Goal: Task Accomplishment & Management: Complete application form

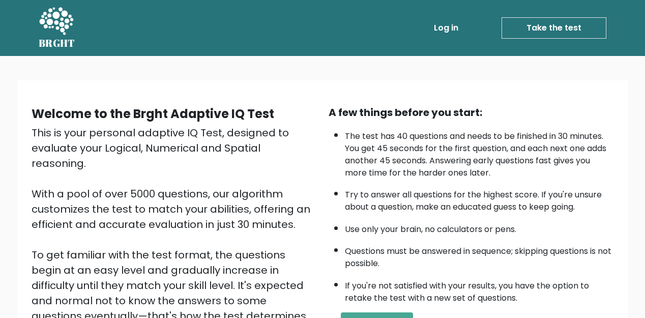
click at [548, 24] on link "Take the test" at bounding box center [553, 27] width 105 height 21
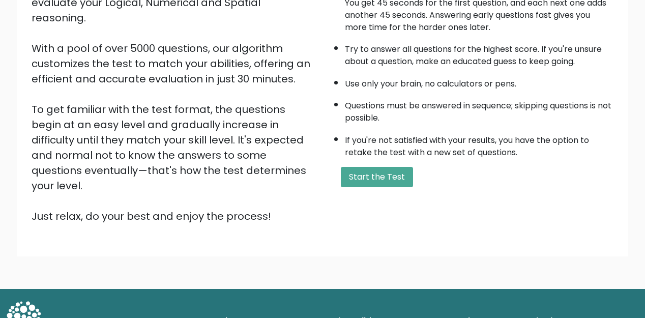
scroll to position [147, 0]
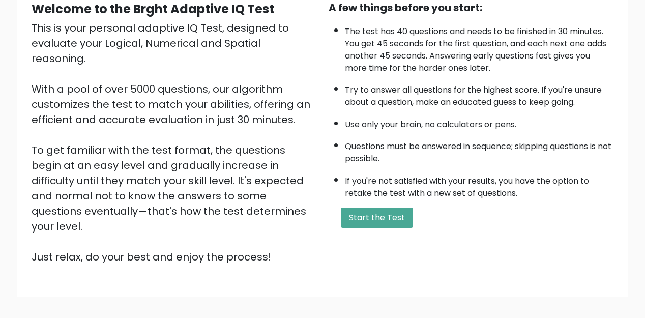
scroll to position [147, 0]
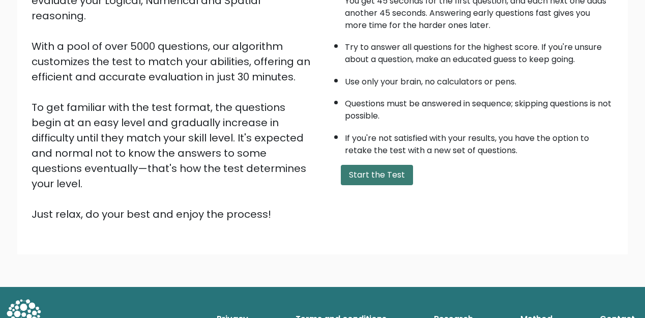
click at [385, 171] on button "Start the Test" at bounding box center [377, 175] width 72 height 20
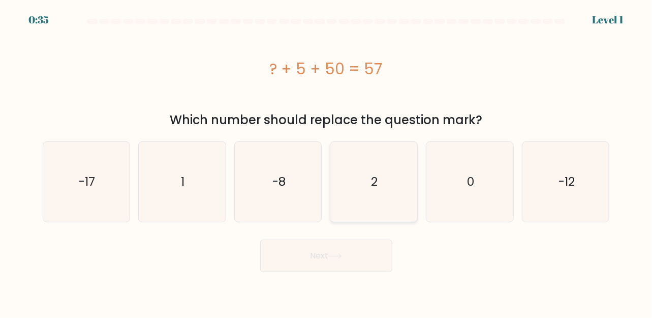
click at [399, 183] on icon "2" at bounding box center [374, 182] width 80 height 80
click at [327, 162] on input "d. 2" at bounding box center [326, 160] width 1 height 3
radio input "true"
click at [348, 252] on button "Next" at bounding box center [326, 256] width 132 height 33
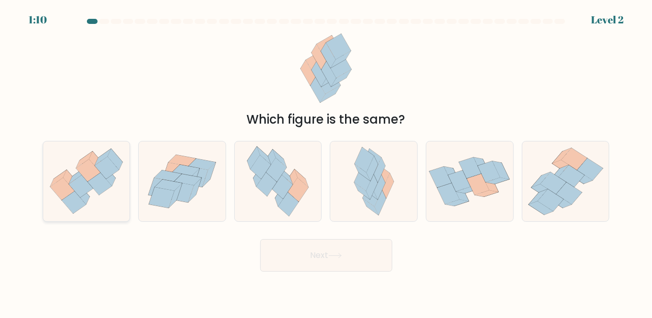
click at [114, 199] on icon at bounding box center [86, 181] width 87 height 75
click at [326, 162] on input "a." at bounding box center [326, 160] width 1 height 3
radio input "true"
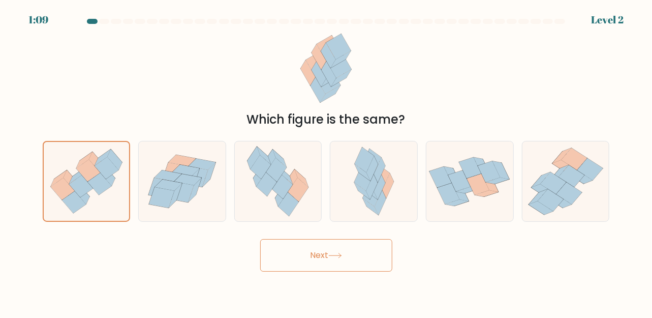
click at [320, 245] on button "Next" at bounding box center [326, 255] width 132 height 33
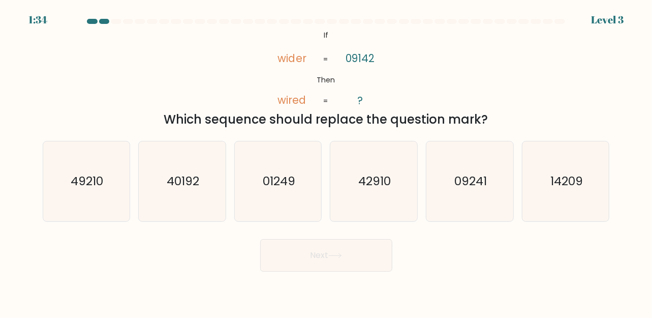
drag, startPoint x: 523, startPoint y: 120, endPoint x: 537, endPoint y: 102, distance: 22.9
click at [521, 99] on div "@import url('https://fonts.googleapis.com/css?family=Abril+Fatface:400,100,100i…" at bounding box center [327, 78] width 580 height 101
click at [542, 98] on div "@import url('https://fonts.googleapis.com/css?family=Abril+Fatface:400,100,100i…" at bounding box center [327, 78] width 580 height 101
click at [276, 215] on icon "01249" at bounding box center [279, 181] width 80 height 80
click at [326, 162] on input "c. 01249" at bounding box center [326, 160] width 1 height 3
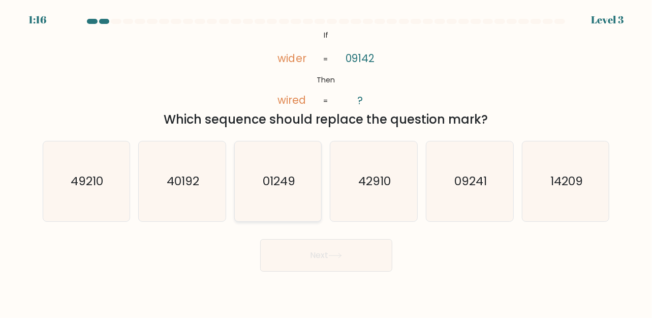
radio input "true"
click at [386, 250] on button "Next" at bounding box center [326, 255] width 132 height 33
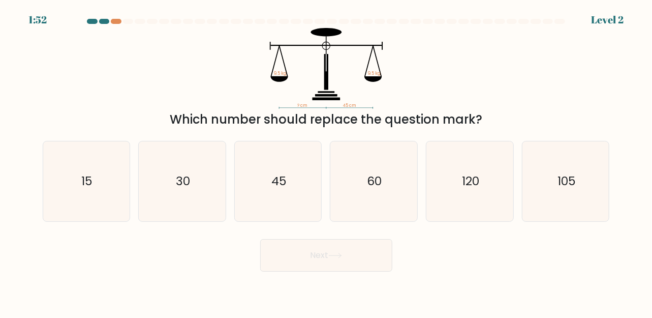
drag, startPoint x: 266, startPoint y: 193, endPoint x: 392, endPoint y: 241, distance: 134.4
click at [266, 193] on icon "45" at bounding box center [279, 181] width 80 height 80
click at [326, 162] on input "c. 45" at bounding box center [326, 160] width 1 height 3
radio input "true"
drag, startPoint x: 341, startPoint y: 248, endPoint x: 461, endPoint y: 266, distance: 121.9
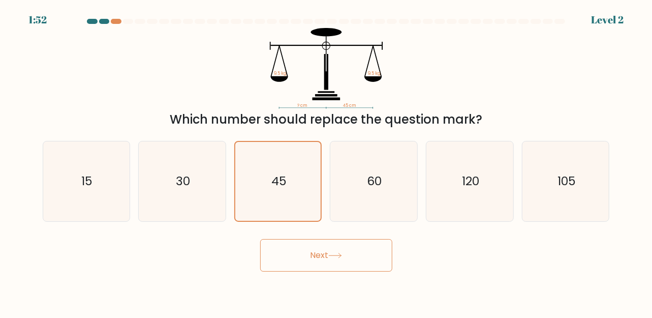
click at [343, 248] on button "Next" at bounding box center [326, 255] width 132 height 33
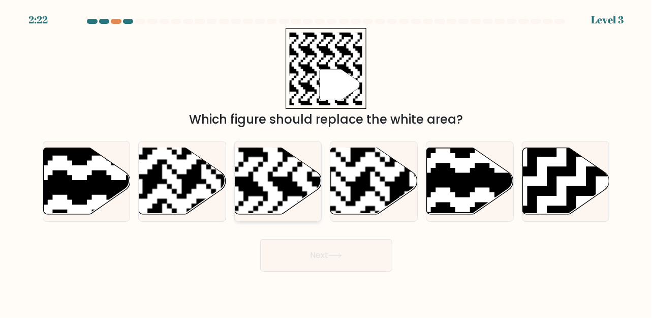
click at [274, 176] on rect at bounding box center [249, 147] width 158 height 158
click at [326, 162] on input "c." at bounding box center [326, 160] width 1 height 3
radio input "true"
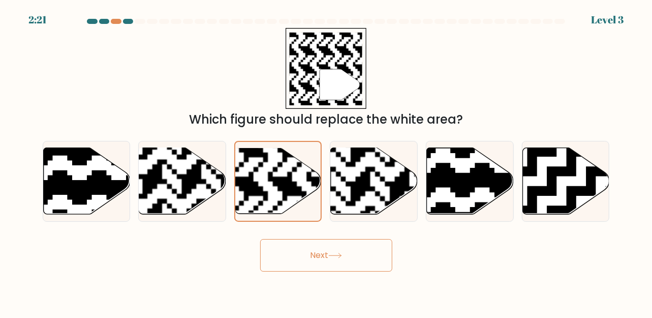
click at [340, 250] on button "Next" at bounding box center [326, 255] width 132 height 33
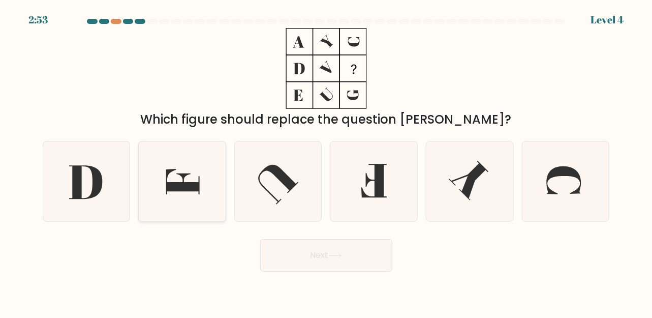
click at [208, 181] on icon at bounding box center [182, 181] width 80 height 80
click at [326, 162] on input "b." at bounding box center [326, 160] width 1 height 3
radio input "true"
click at [341, 256] on icon at bounding box center [336, 256] width 14 height 6
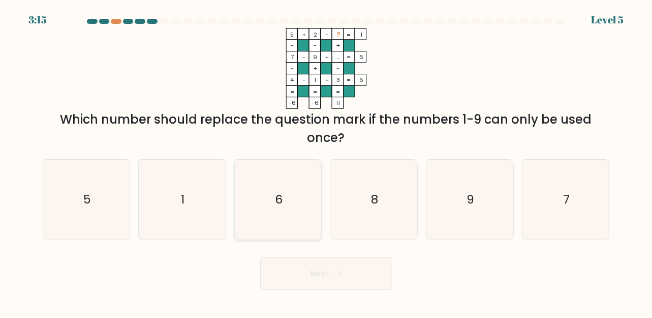
click at [281, 207] on text "6" at bounding box center [279, 199] width 8 height 17
click at [326, 162] on input "c. 6" at bounding box center [326, 160] width 1 height 3
radio input "true"
click at [360, 264] on button "Next" at bounding box center [326, 273] width 132 height 33
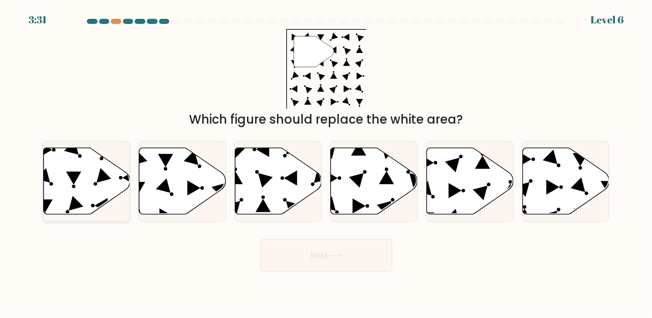
click at [94, 172] on icon at bounding box center [86, 180] width 87 height 67
click at [326, 162] on input "a." at bounding box center [326, 160] width 1 height 3
radio input "true"
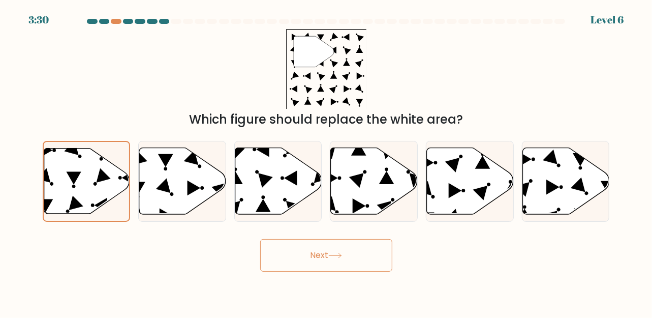
click at [361, 255] on button "Next" at bounding box center [326, 255] width 132 height 33
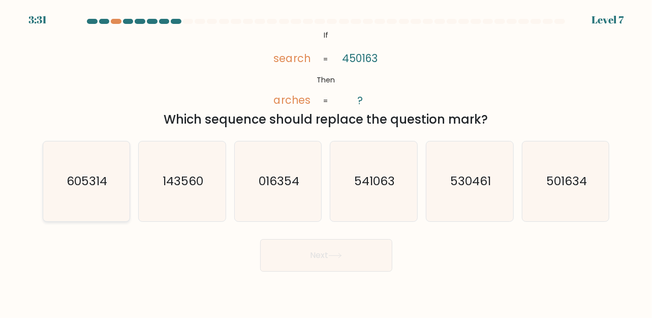
click at [100, 202] on icon "605314" at bounding box center [86, 181] width 80 height 80
click at [326, 162] on input "a. 605314" at bounding box center [326, 160] width 1 height 3
radio input "true"
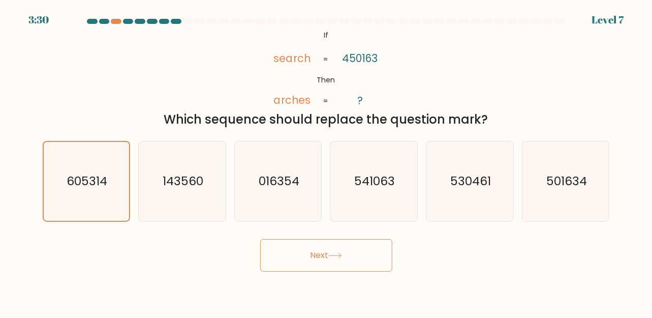
click at [347, 262] on button "Next" at bounding box center [326, 255] width 132 height 33
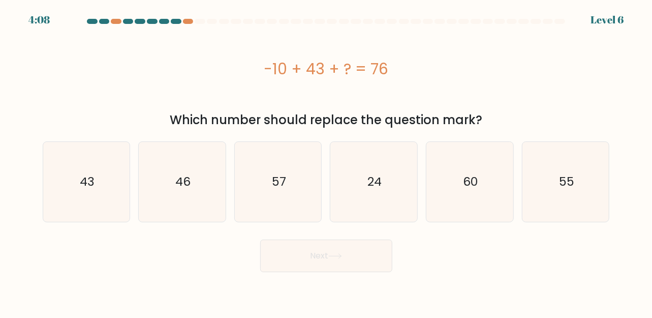
drag, startPoint x: 396, startPoint y: 64, endPoint x: 257, endPoint y: 74, distance: 139.2
click at [257, 74] on div "-10 + 43 + ? = 76" at bounding box center [327, 68] width 568 height 23
copy div "-10 + 43 + ? = 76"
click at [97, 184] on icon "43" at bounding box center [86, 182] width 80 height 80
click at [326, 162] on input "a. 43" at bounding box center [326, 160] width 1 height 3
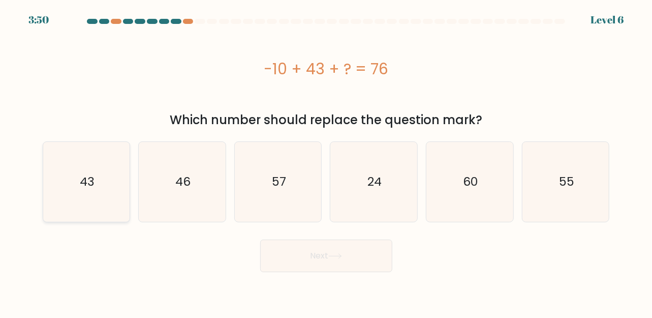
radio input "true"
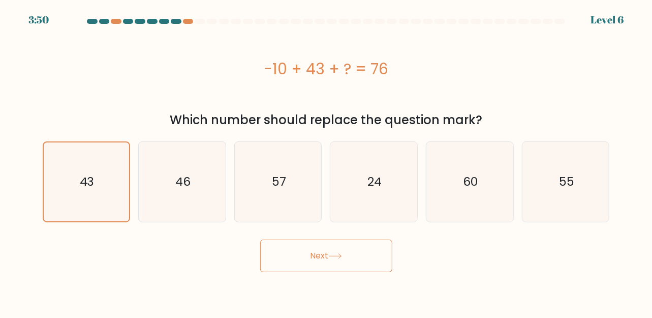
click at [344, 259] on button "Next" at bounding box center [326, 256] width 132 height 33
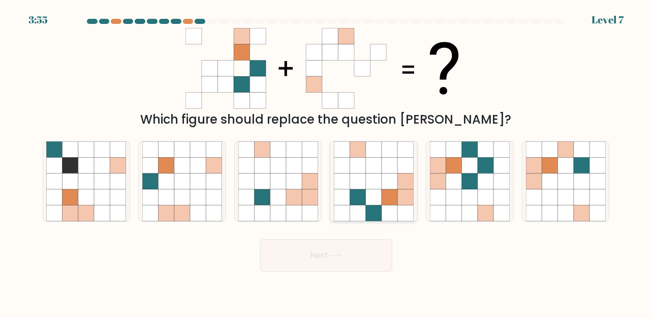
click at [382, 198] on icon at bounding box center [390, 197] width 16 height 16
click at [327, 162] on input "d." at bounding box center [326, 160] width 1 height 3
radio input "true"
drag, startPoint x: 349, startPoint y: 252, endPoint x: 358, endPoint y: 245, distance: 11.6
click at [349, 253] on button "Next" at bounding box center [326, 255] width 132 height 33
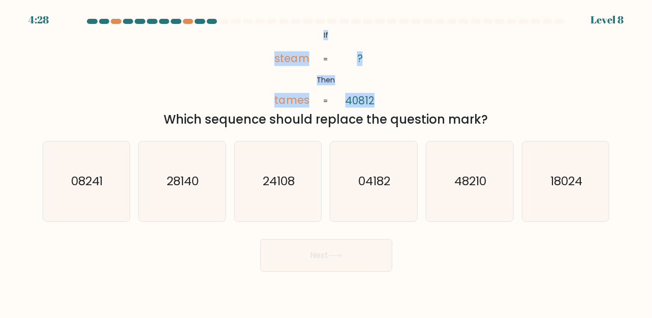
drag, startPoint x: 385, startPoint y: 95, endPoint x: 314, endPoint y: 28, distance: 97.5
click at [314, 28] on icon "@import url('https://fonts.googleapis.com/css?family=Abril+Fatface:400,100,100i…" at bounding box center [326, 68] width 131 height 81
copy icon "If Then steam tames ? 40812"
click at [541, 76] on div "@import url('https://fonts.googleapis.com/css?family=Abril+Fatface:400,100,100i…" at bounding box center [327, 78] width 580 height 101
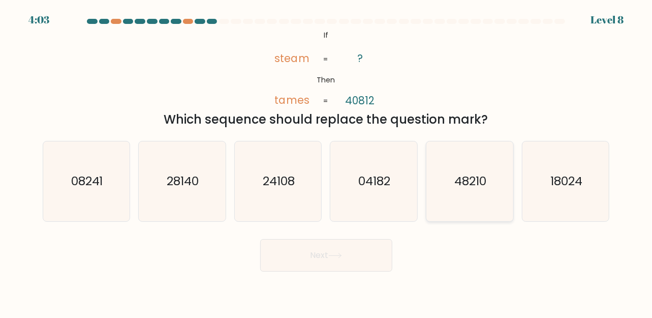
click at [481, 173] on text "48210" at bounding box center [471, 180] width 32 height 17
click at [327, 162] on input "e. 48210" at bounding box center [326, 160] width 1 height 3
radio input "true"
click at [346, 237] on div "Next" at bounding box center [327, 253] width 580 height 38
click at [351, 255] on button "Next" at bounding box center [326, 255] width 132 height 33
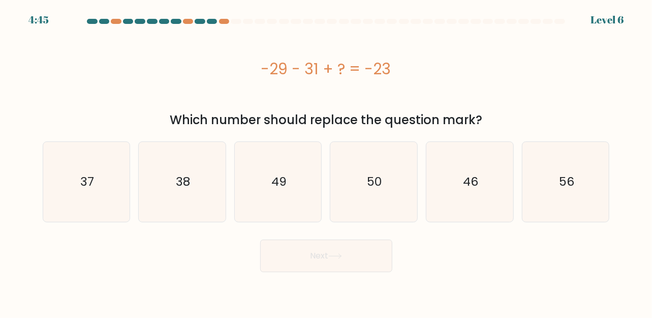
drag, startPoint x: 341, startPoint y: 71, endPoint x: 270, endPoint y: 51, distance: 74.4
click at [237, 62] on div "-29 - 31 + ? = -23" at bounding box center [327, 68] width 568 height 23
copy div "-29 - 31 + ? = -23"
drag, startPoint x: 203, startPoint y: 205, endPoint x: 294, endPoint y: 230, distance: 94.0
click at [204, 205] on icon "38" at bounding box center [182, 182] width 80 height 80
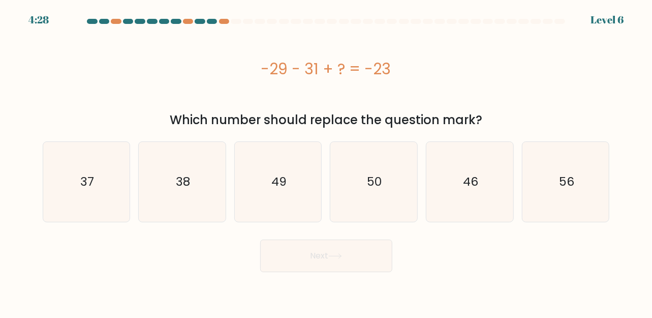
click at [326, 162] on input "b. 38" at bounding box center [326, 160] width 1 height 3
radio input "true"
click at [320, 256] on button "Next" at bounding box center [326, 256] width 132 height 33
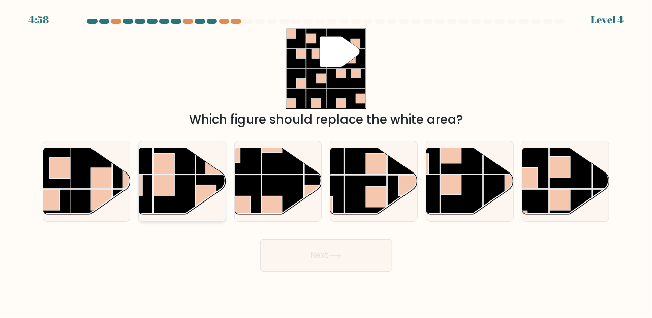
click at [172, 186] on rect at bounding box center [164, 184] width 21 height 21
click at [326, 162] on input "b." at bounding box center [326, 160] width 1 height 3
radio input "true"
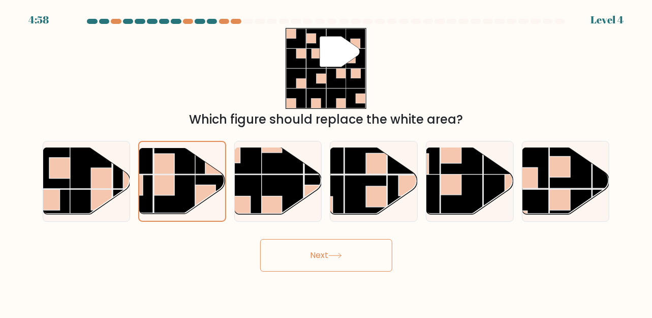
drag, startPoint x: 395, startPoint y: 266, endPoint x: 388, endPoint y: 265, distance: 7.2
click at [393, 266] on div "Next" at bounding box center [327, 253] width 580 height 38
click at [363, 255] on button "Next" at bounding box center [326, 255] width 132 height 33
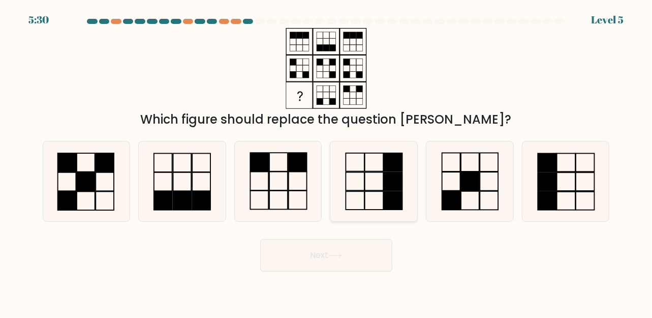
click at [378, 192] on icon at bounding box center [374, 181] width 80 height 80
click at [327, 162] on input "d." at bounding box center [326, 160] width 1 height 3
radio input "true"
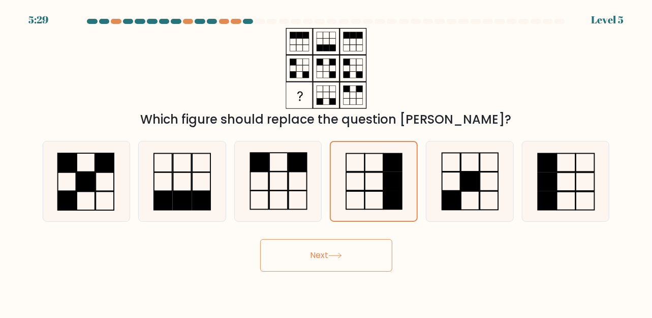
drag, startPoint x: 338, startPoint y: 279, endPoint x: 340, endPoint y: 271, distance: 7.9
click at [339, 276] on body "5:29 Level 5" at bounding box center [326, 159] width 652 height 318
click at [340, 271] on button "Next" at bounding box center [326, 255] width 132 height 33
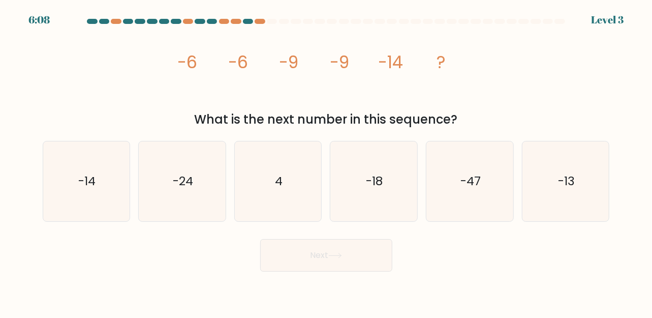
click at [21, 164] on form at bounding box center [326, 145] width 652 height 253
click at [64, 177] on icon "-14" at bounding box center [86, 181] width 80 height 80
click at [326, 162] on input "a. -14" at bounding box center [326, 160] width 1 height 3
radio input "true"
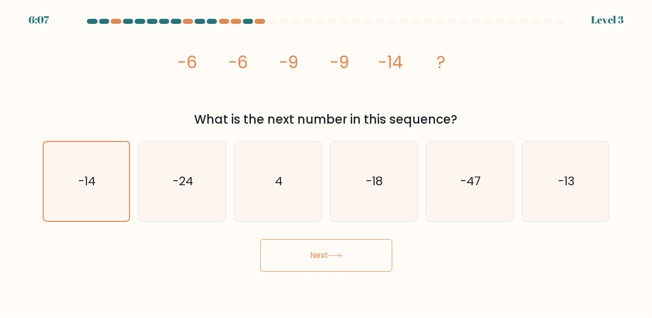
click at [310, 255] on button "Next" at bounding box center [326, 255] width 132 height 33
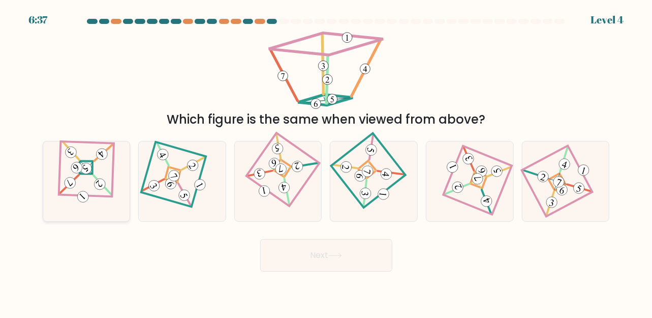
click at [79, 168] on 898 at bounding box center [77, 168] width 16 height 16
click at [326, 162] on input "a." at bounding box center [326, 160] width 1 height 3
radio input "true"
click at [350, 255] on button "Next" at bounding box center [326, 255] width 132 height 33
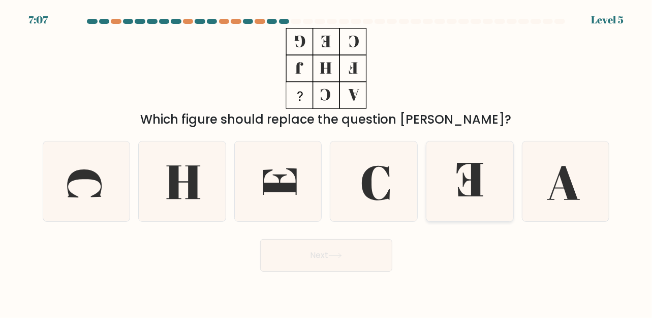
click at [463, 177] on icon at bounding box center [470, 181] width 80 height 80
click at [327, 162] on input "e." at bounding box center [326, 160] width 1 height 3
radio input "true"
click at [334, 257] on icon at bounding box center [336, 256] width 14 height 6
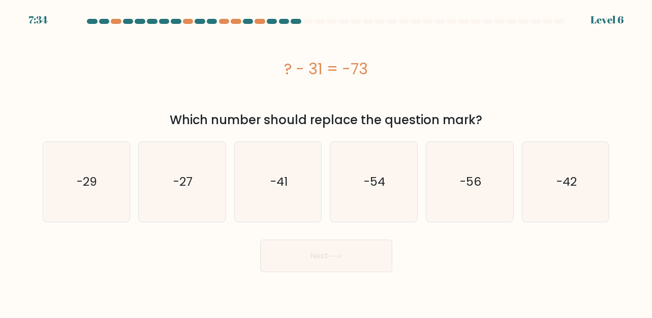
click at [273, 59] on div "? - 31 = -73" at bounding box center [327, 68] width 568 height 23
copy div "? - 31 = -73"
click at [490, 118] on div "Which number should replace the question mark?" at bounding box center [326, 120] width 555 height 18
click at [345, 195] on icon "-54" at bounding box center [374, 182] width 80 height 80
click at [327, 162] on input "d. -54" at bounding box center [326, 160] width 1 height 3
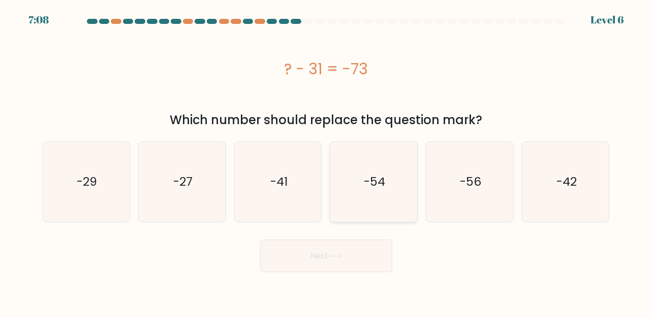
radio input "true"
click at [384, 201] on icon "-54" at bounding box center [374, 181] width 79 height 79
click at [327, 162] on input "d. -54" at bounding box center [326, 160] width 1 height 3
click at [581, 193] on icon "-42" at bounding box center [566, 182] width 80 height 80
click at [327, 162] on input "f. -42" at bounding box center [326, 160] width 1 height 3
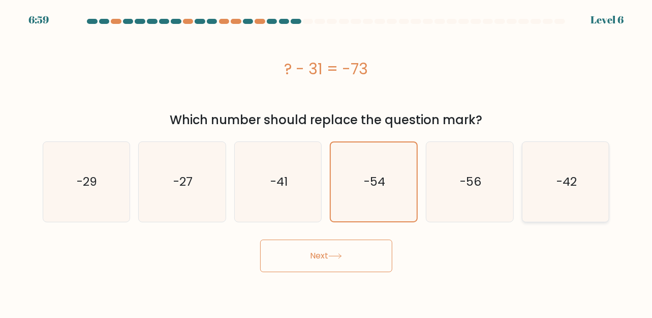
radio input "true"
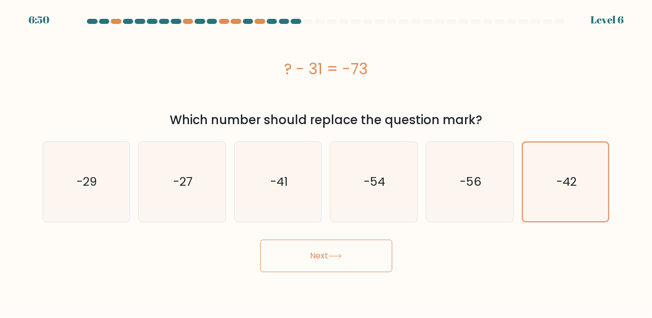
click at [335, 266] on button "Next" at bounding box center [326, 256] width 132 height 33
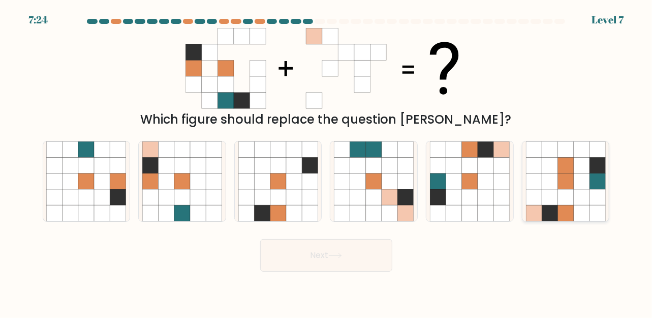
click at [598, 191] on icon at bounding box center [598, 197] width 16 height 16
click at [327, 162] on input "f." at bounding box center [326, 160] width 1 height 3
radio input "true"
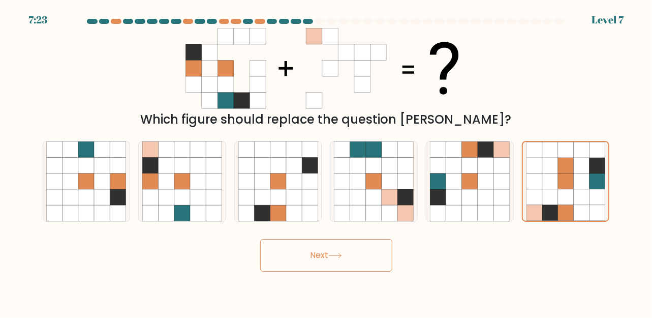
click at [326, 263] on button "Next" at bounding box center [326, 255] width 132 height 33
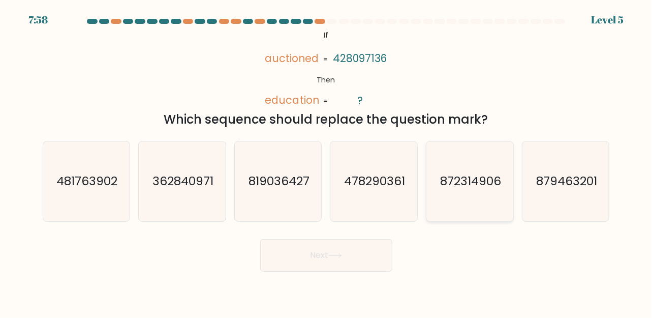
click at [449, 192] on icon "872314906" at bounding box center [470, 181] width 80 height 80
click at [327, 162] on input "e. 872314906" at bounding box center [326, 160] width 1 height 3
radio input "true"
drag, startPoint x: 322, startPoint y: 268, endPoint x: 331, endPoint y: 262, distance: 9.9
click at [323, 267] on button "Next" at bounding box center [326, 255] width 132 height 33
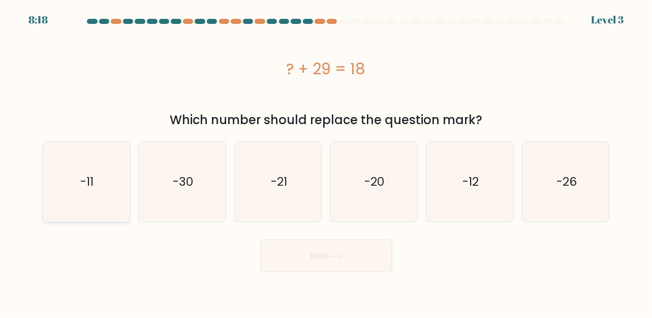
click at [83, 201] on icon "-11" at bounding box center [86, 182] width 80 height 80
click at [326, 162] on input "a. -11" at bounding box center [326, 160] width 1 height 3
radio input "true"
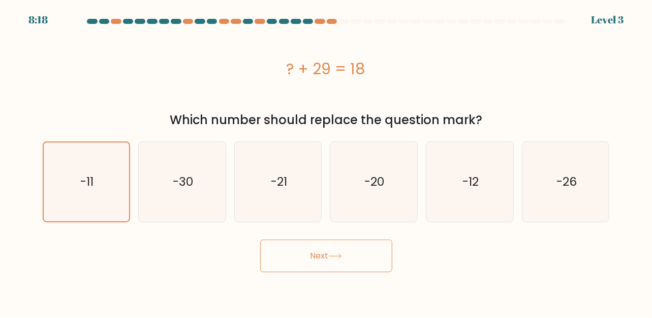
click at [320, 250] on button "Next" at bounding box center [326, 256] width 132 height 33
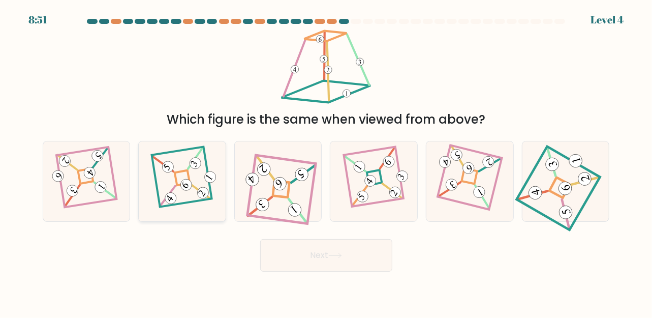
drag, startPoint x: 176, startPoint y: 199, endPoint x: 308, endPoint y: 262, distance: 146.3
click at [176, 199] on 868 at bounding box center [171, 198] width 16 height 16
click at [326, 162] on input "b." at bounding box center [326, 160] width 1 height 3
radio input "true"
click at [320, 263] on button "Next" at bounding box center [326, 255] width 132 height 33
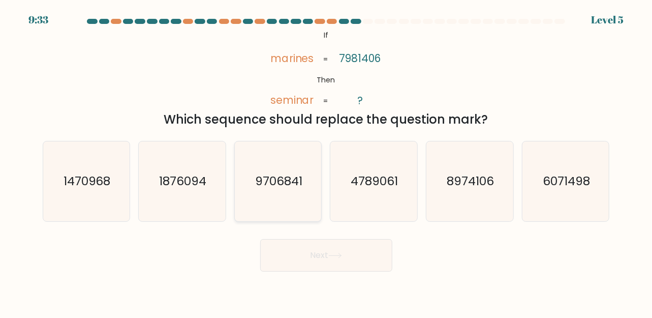
click at [297, 199] on icon "9706841" at bounding box center [279, 181] width 80 height 80
click at [326, 162] on input "c. 9706841" at bounding box center [326, 160] width 1 height 3
radio input "true"
click at [320, 255] on button "Next" at bounding box center [326, 255] width 132 height 33
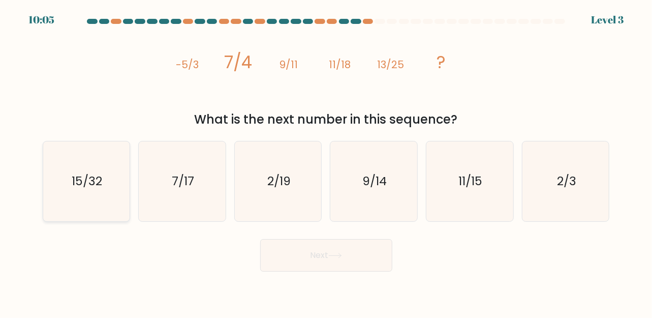
click at [105, 193] on icon "15/32" at bounding box center [86, 181] width 80 height 80
click at [326, 162] on input "a. 15/32" at bounding box center [326, 160] width 1 height 3
radio input "true"
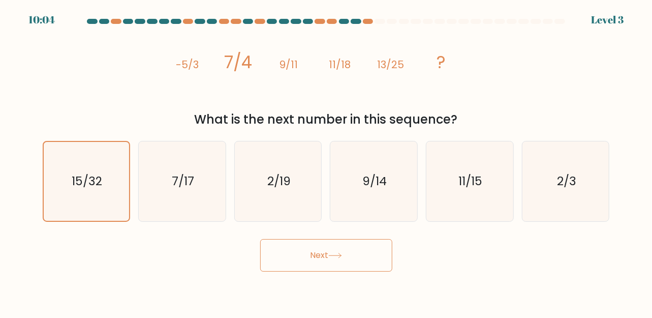
click at [337, 263] on button "Next" at bounding box center [326, 255] width 132 height 33
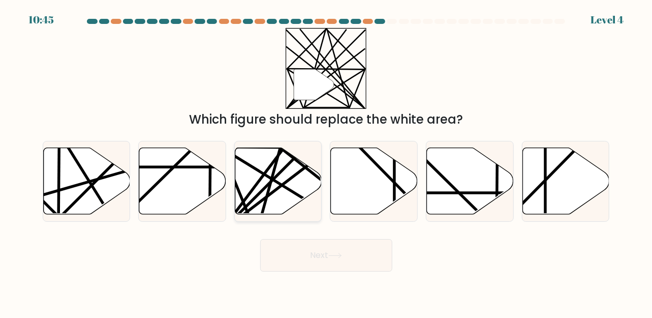
drag, startPoint x: 284, startPoint y: 187, endPoint x: 297, endPoint y: 196, distance: 15.8
click at [285, 187] on line at bounding box center [287, 188] width 136 height 84
click at [326, 162] on input "c." at bounding box center [326, 160] width 1 height 3
radio input "true"
click at [351, 263] on button "Next" at bounding box center [326, 255] width 132 height 33
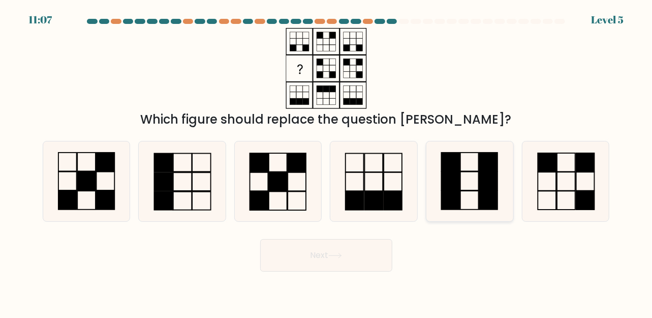
click at [475, 190] on icon at bounding box center [470, 181] width 80 height 80
click at [327, 162] on input "e." at bounding box center [326, 160] width 1 height 3
radio input "true"
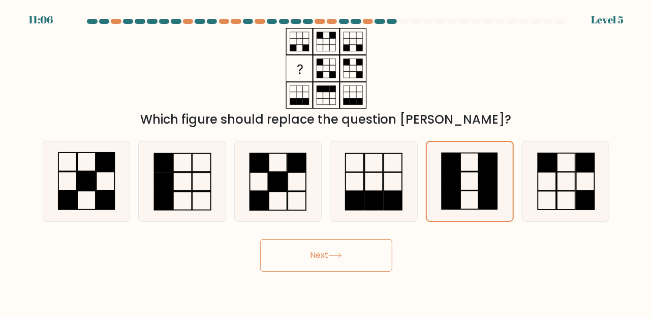
drag, startPoint x: 350, startPoint y: 260, endPoint x: 377, endPoint y: 258, distance: 27.0
click at [349, 261] on button "Next" at bounding box center [326, 255] width 132 height 33
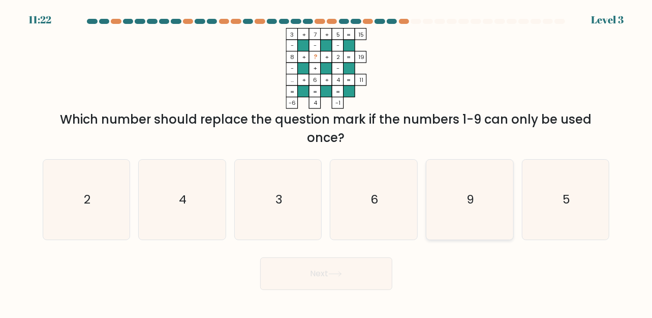
click at [495, 212] on div "9" at bounding box center [470, 199] width 88 height 81
click at [327, 162] on input "e. 9" at bounding box center [326, 160] width 1 height 3
radio input "true"
click at [493, 212] on icon "9" at bounding box center [470, 199] width 79 height 79
click at [327, 162] on input "e. 9" at bounding box center [326, 160] width 1 height 3
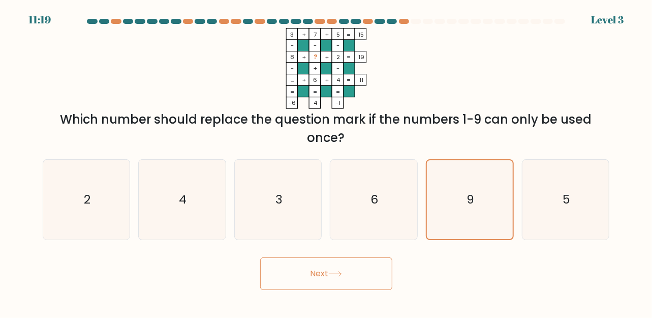
drag, startPoint x: 317, startPoint y: 274, endPoint x: 333, endPoint y: 272, distance: 15.3
click at [318, 273] on button "Next" at bounding box center [326, 273] width 132 height 33
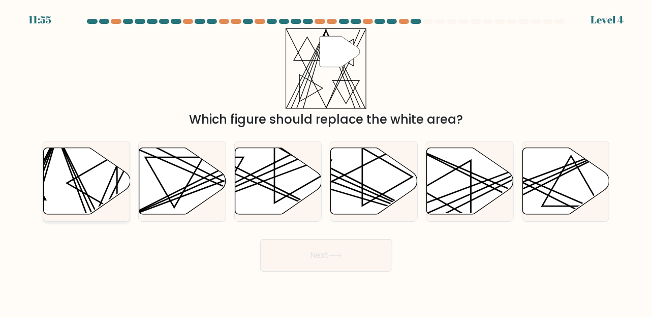
click at [69, 177] on icon at bounding box center [86, 180] width 87 height 67
click at [326, 162] on input "a." at bounding box center [326, 160] width 1 height 3
radio input "true"
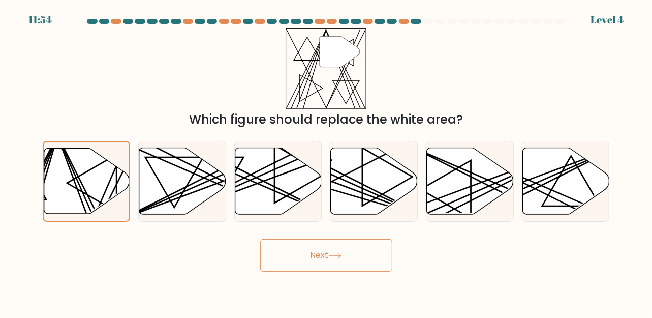
click at [372, 249] on button "Next" at bounding box center [326, 255] width 132 height 33
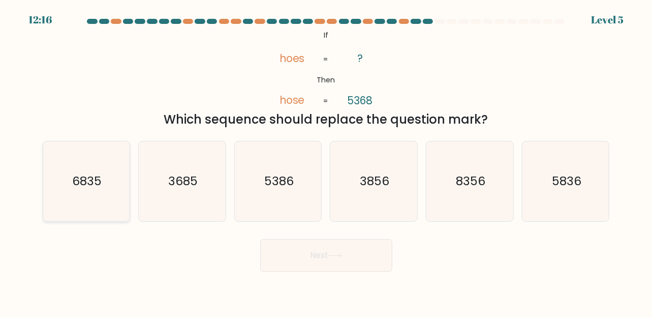
click at [111, 186] on icon "6835" at bounding box center [86, 181] width 80 height 80
click at [326, 162] on input "a. 6835" at bounding box center [326, 160] width 1 height 3
radio input "true"
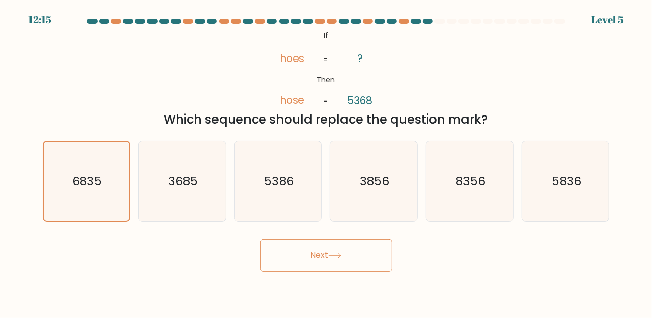
click at [331, 265] on button "Next" at bounding box center [326, 255] width 132 height 33
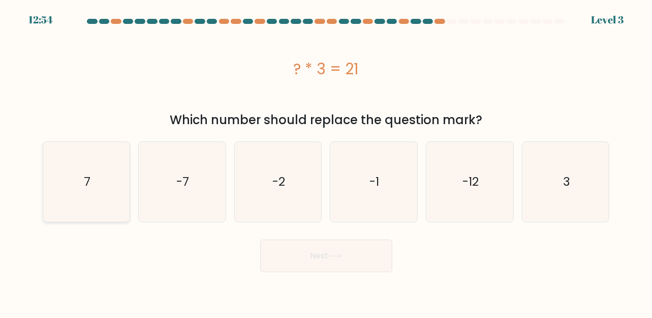
click at [106, 191] on icon "7" at bounding box center [86, 182] width 80 height 80
click at [326, 162] on input "a. 7" at bounding box center [326, 160] width 1 height 3
radio input "true"
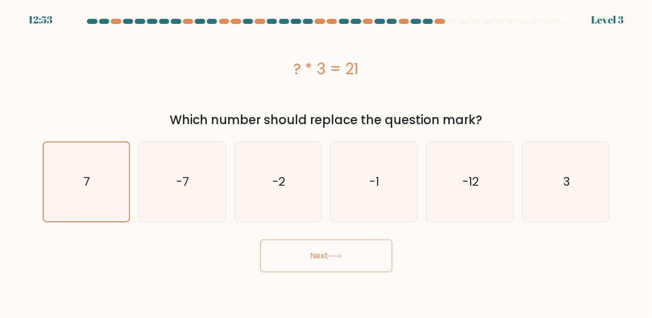
click at [352, 250] on button "Next" at bounding box center [326, 256] width 132 height 33
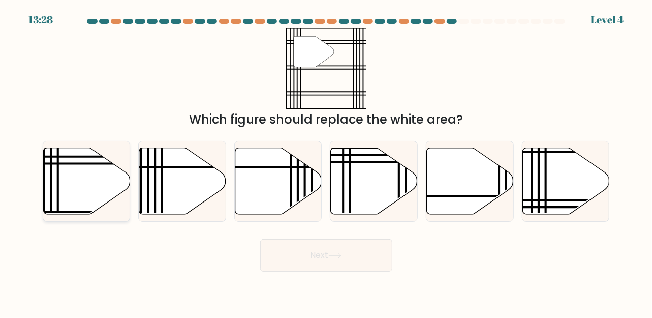
click at [95, 182] on icon at bounding box center [86, 180] width 87 height 67
click at [326, 162] on input "a." at bounding box center [326, 160] width 1 height 3
radio input "true"
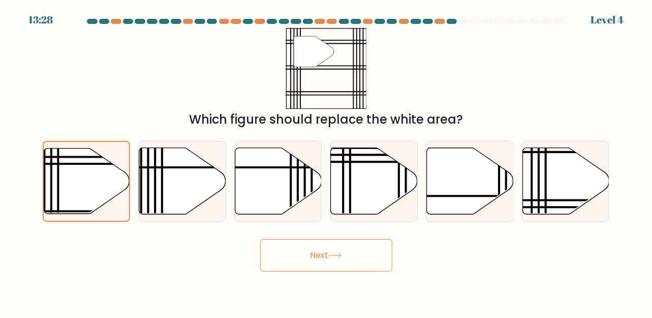
click at [361, 261] on button "Next" at bounding box center [326, 255] width 132 height 33
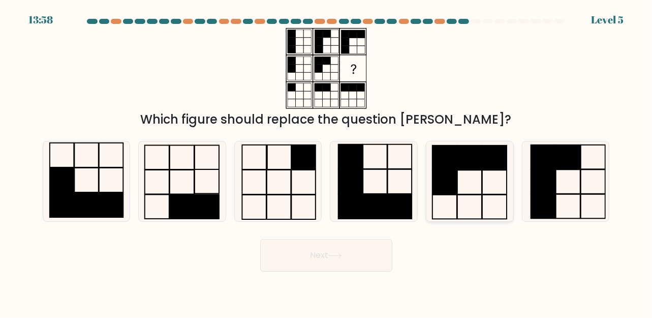
click at [481, 174] on icon at bounding box center [470, 181] width 80 height 80
click at [327, 162] on input "e." at bounding box center [326, 160] width 1 height 3
radio input "true"
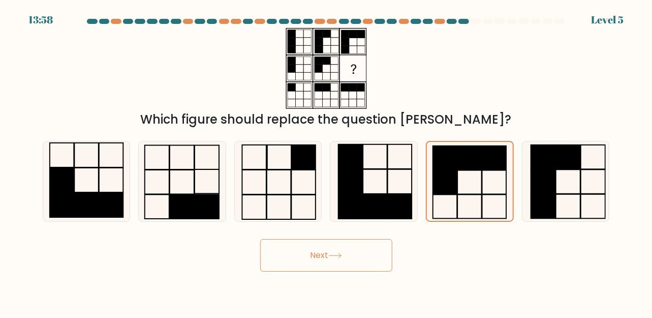
click at [331, 246] on button "Next" at bounding box center [326, 255] width 132 height 33
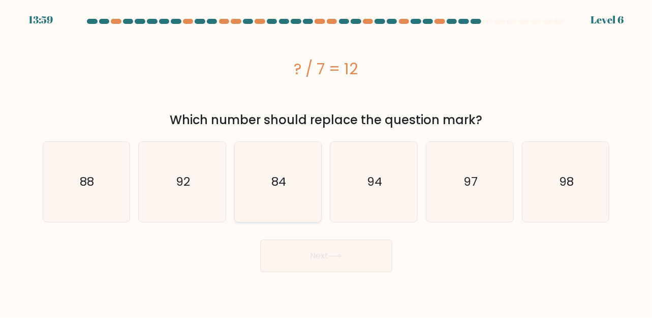
click at [302, 171] on icon "84" at bounding box center [279, 182] width 80 height 80
click at [326, 162] on input "c. 84" at bounding box center [326, 160] width 1 height 3
radio input "true"
click at [331, 250] on button "Next" at bounding box center [326, 256] width 132 height 33
click at [337, 258] on icon at bounding box center [336, 256] width 14 height 6
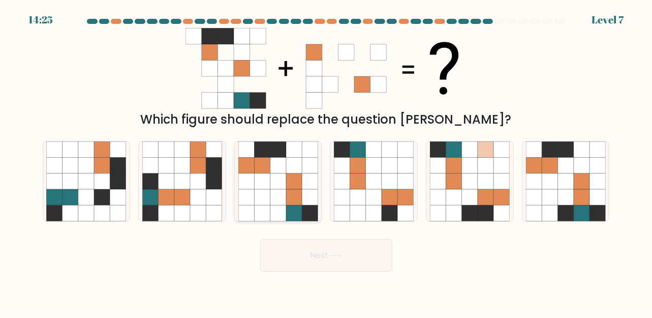
click at [305, 202] on icon at bounding box center [310, 197] width 16 height 16
click at [326, 162] on input "c." at bounding box center [326, 160] width 1 height 3
radio input "true"
click at [325, 246] on button "Next" at bounding box center [326, 255] width 132 height 33
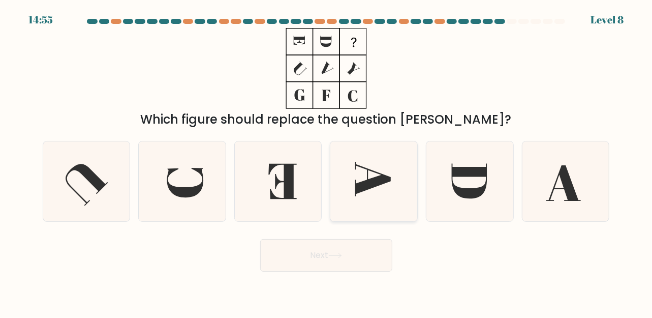
click at [387, 175] on icon at bounding box center [373, 179] width 36 height 35
click at [327, 162] on input "d." at bounding box center [326, 160] width 1 height 3
radio input "true"
click at [362, 255] on button "Next" at bounding box center [326, 255] width 132 height 33
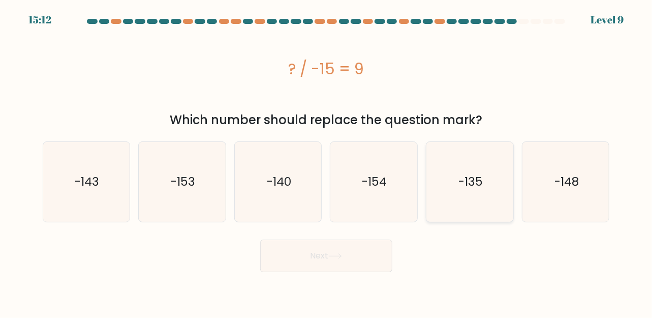
click at [463, 181] on text "-135" at bounding box center [471, 181] width 24 height 17
click at [327, 162] on input "e. -135" at bounding box center [326, 160] width 1 height 3
radio input "true"
drag, startPoint x: 328, startPoint y: 239, endPoint x: 325, endPoint y: 246, distance: 7.7
click at [325, 242] on div "Next" at bounding box center [327, 253] width 580 height 38
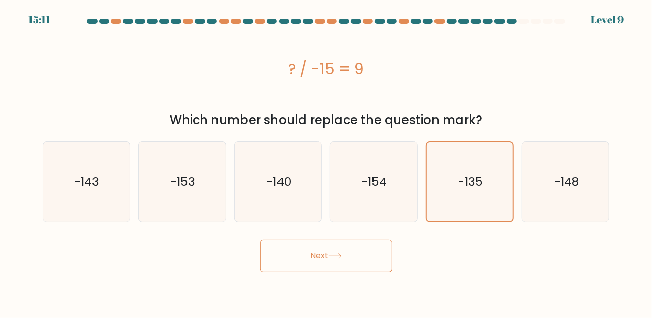
click at [327, 253] on button "Next" at bounding box center [326, 256] width 132 height 33
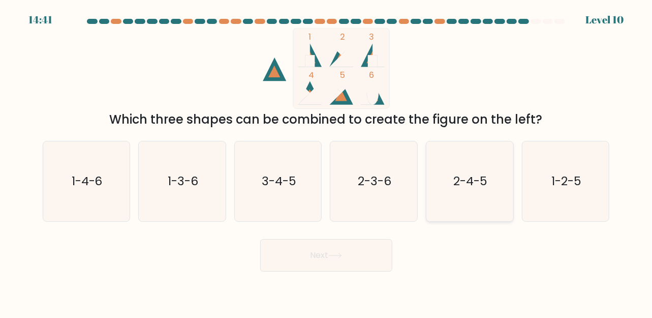
click at [483, 189] on text "2-4-5" at bounding box center [471, 180] width 34 height 17
click at [327, 162] on input "e. 2-4-5" at bounding box center [326, 160] width 1 height 3
radio input "true"
click at [340, 258] on button "Next" at bounding box center [326, 255] width 132 height 33
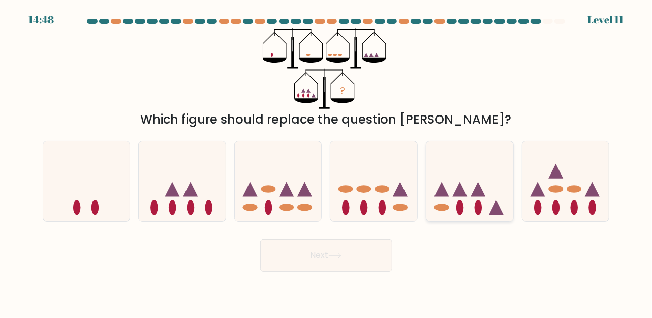
click at [463, 199] on icon at bounding box center [470, 181] width 87 height 72
click at [327, 162] on input "e." at bounding box center [326, 160] width 1 height 3
radio input "true"
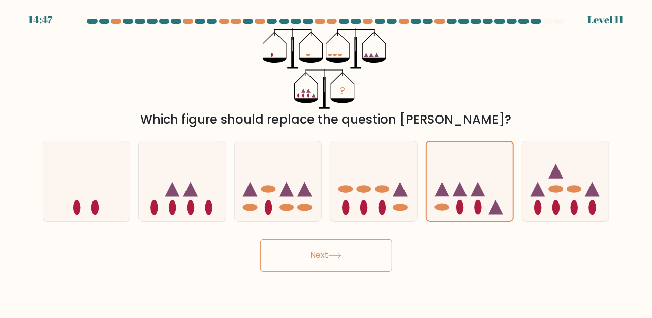
click at [358, 255] on button "Next" at bounding box center [326, 255] width 132 height 33
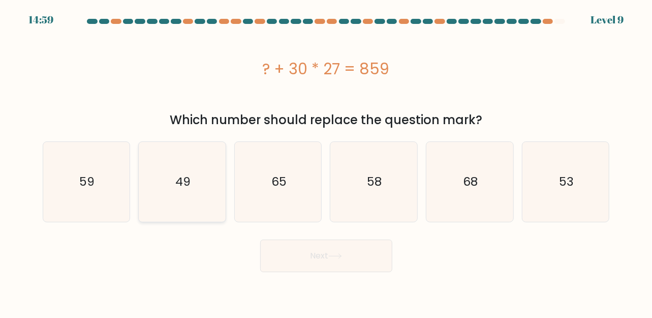
click at [167, 185] on icon "49" at bounding box center [182, 182] width 80 height 80
click at [326, 162] on input "b. 49" at bounding box center [326, 160] width 1 height 3
radio input "true"
click at [306, 267] on button "Next" at bounding box center [326, 256] width 132 height 33
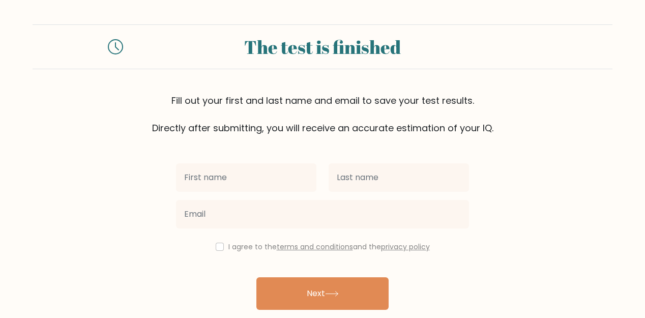
click at [637, 310] on div at bounding box center [637, 310] width 0 height 0
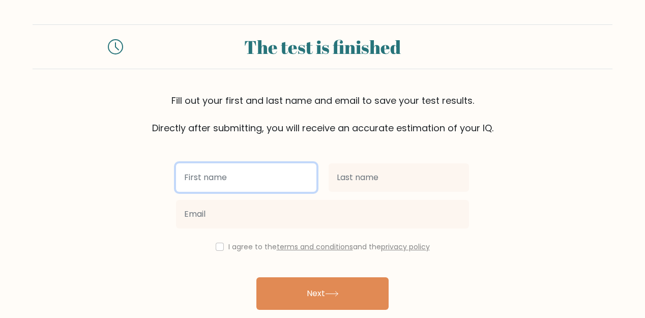
click at [251, 176] on input "text" at bounding box center [246, 177] width 140 height 28
type input "[PERSON_NAME]"
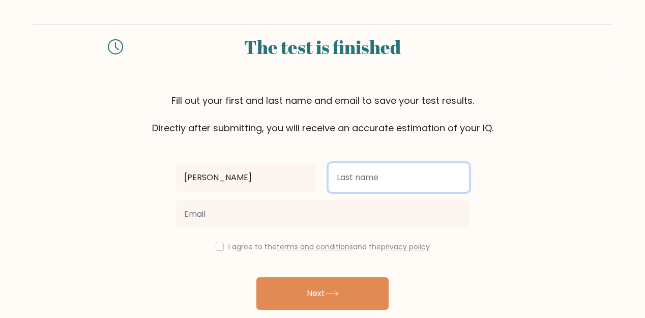
click at [362, 187] on input "text" at bounding box center [399, 177] width 140 height 28
type input "Umapas"
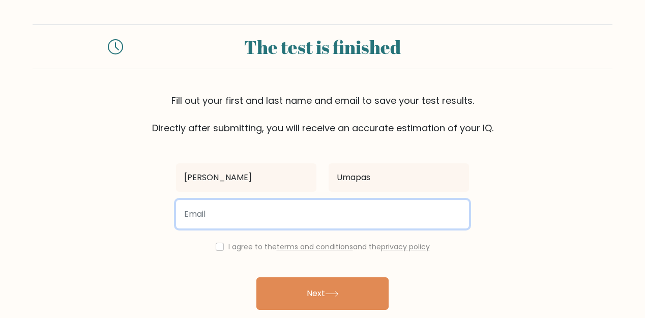
click at [266, 218] on input "email" at bounding box center [322, 214] width 293 height 28
type input "debiegumapas@gmail.com"
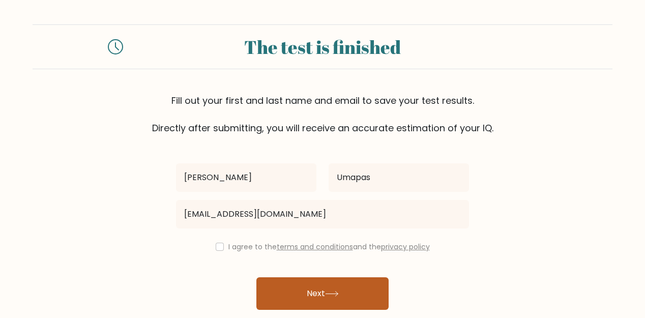
click at [327, 284] on button "Next" at bounding box center [322, 293] width 132 height 33
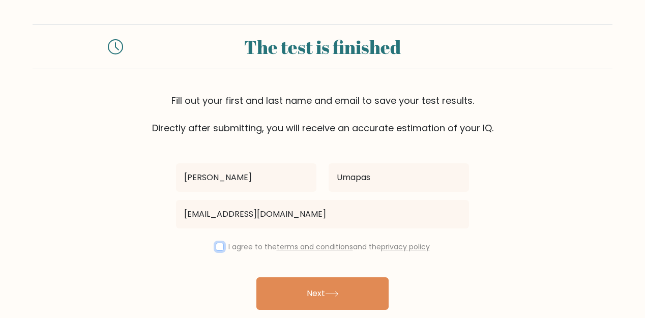
click at [218, 247] on input "checkbox" at bounding box center [220, 247] width 8 height 8
checkbox input "true"
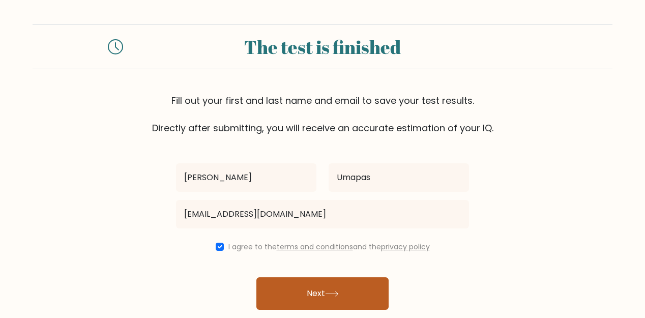
click at [278, 283] on button "Next" at bounding box center [322, 293] width 132 height 33
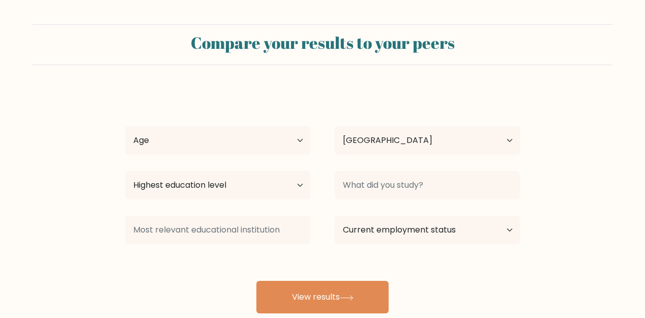
select select "JP"
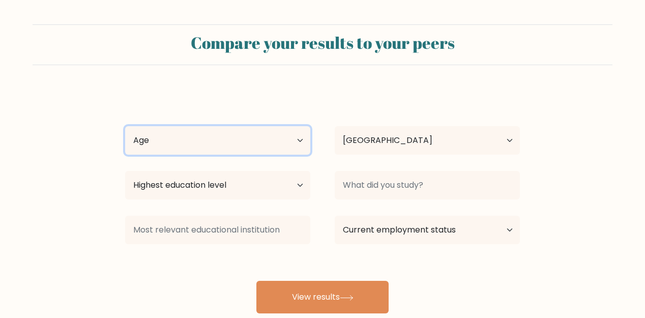
click at [281, 145] on select "Age Under [DEMOGRAPHIC_DATA] [DEMOGRAPHIC_DATA] [DEMOGRAPHIC_DATA] [DEMOGRAPHIC…" at bounding box center [217, 140] width 185 height 28
select select "25_34"
click at [125, 126] on select "Age Under [DEMOGRAPHIC_DATA] [DEMOGRAPHIC_DATA] [DEMOGRAPHIC_DATA] [DEMOGRAPHIC…" at bounding box center [217, 140] width 185 height 28
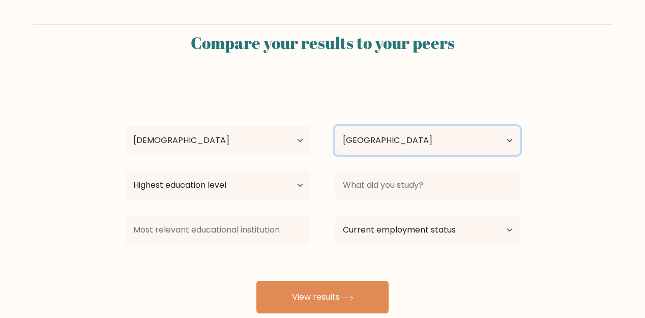
click at [421, 141] on select "Country [GEOGRAPHIC_DATA] [GEOGRAPHIC_DATA] [GEOGRAPHIC_DATA] [US_STATE] [GEOGR…" at bounding box center [427, 140] width 185 height 28
select select "PH"
click at [335, 126] on select "Country [GEOGRAPHIC_DATA] [GEOGRAPHIC_DATA] [GEOGRAPHIC_DATA] [US_STATE] [GEOGR…" at bounding box center [427, 140] width 185 height 28
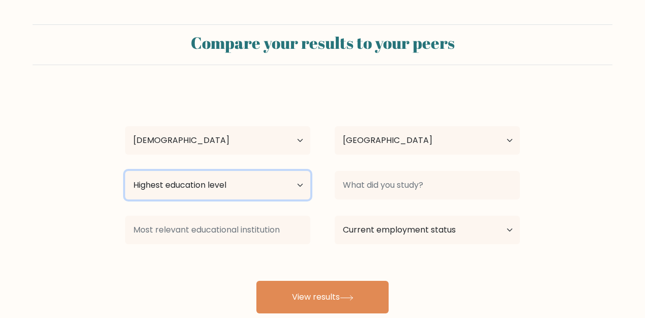
click at [287, 182] on select "Highest education level No schooling Primary Lower Secondary Upper Secondary Oc…" at bounding box center [217, 185] width 185 height 28
select select "bachelors_degree"
click at [125, 171] on select "Highest education level No schooling Primary Lower Secondary Upper Secondary Oc…" at bounding box center [217, 185] width 185 height 28
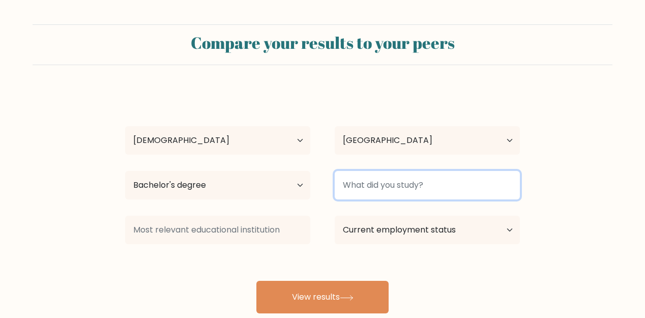
click at [411, 188] on input at bounding box center [427, 185] width 185 height 28
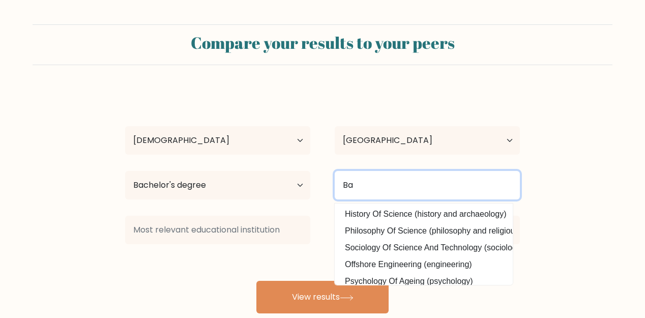
type input "B"
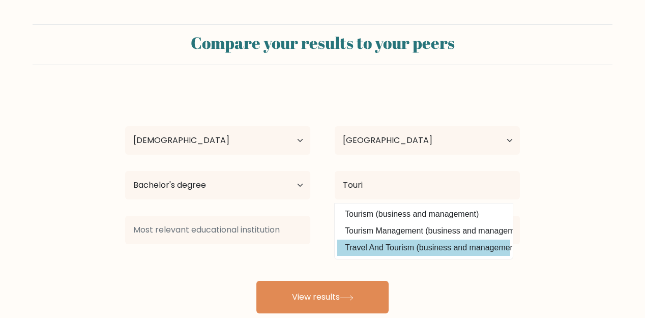
click at [405, 248] on option "Travel And Tourism (business and management)" at bounding box center [423, 248] width 173 height 16
type input "Travel And Tourism"
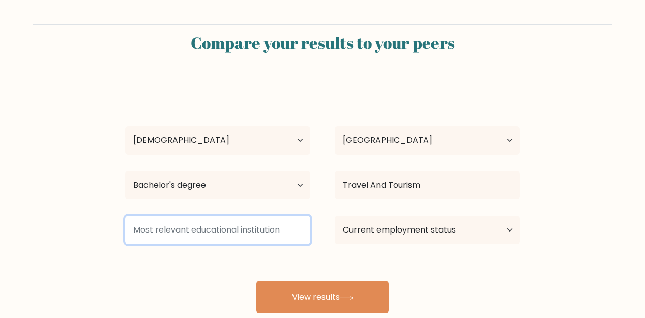
click at [187, 232] on input at bounding box center [217, 230] width 185 height 28
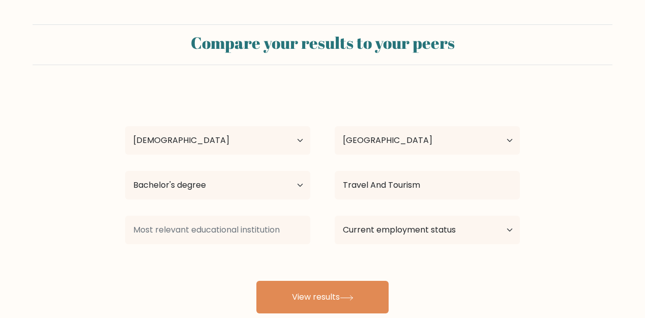
click at [409, 246] on div "Current employment status Employed Student Retired Other / prefer not to answer" at bounding box center [427, 230] width 210 height 37
click at [413, 236] on select "Current employment status Employed Student Retired Other / prefer not to answer" at bounding box center [427, 230] width 185 height 28
select select "other"
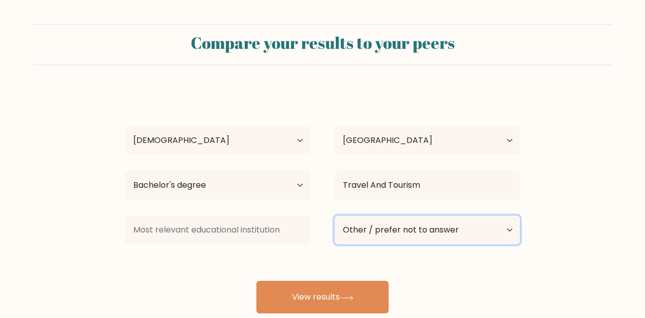
click at [335, 216] on select "Current employment status Employed Student Retired Other / prefer not to answer" at bounding box center [427, 230] width 185 height 28
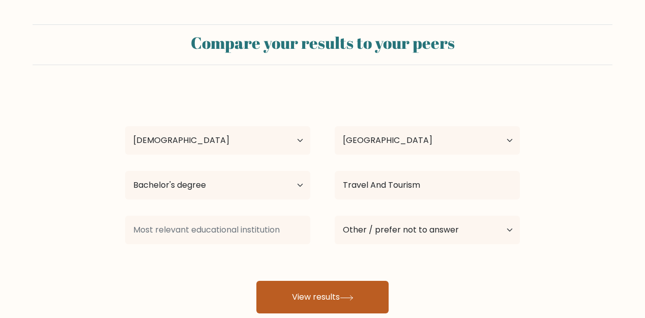
click at [323, 299] on button "View results" at bounding box center [322, 297] width 132 height 33
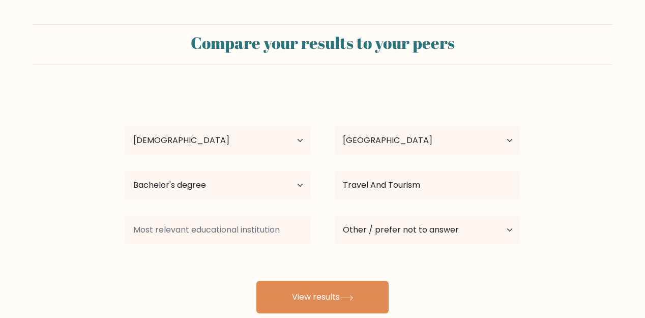
click at [247, 214] on div at bounding box center [218, 230] width 210 height 37
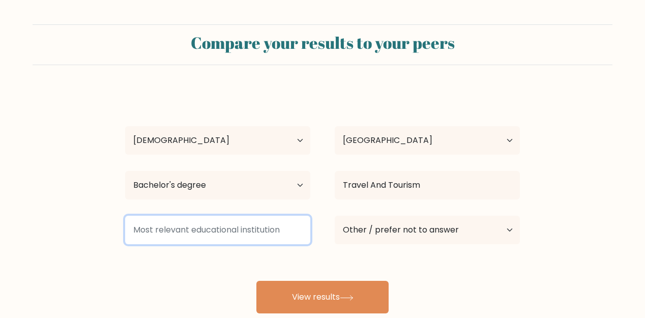
click at [249, 222] on input at bounding box center [217, 230] width 185 height 28
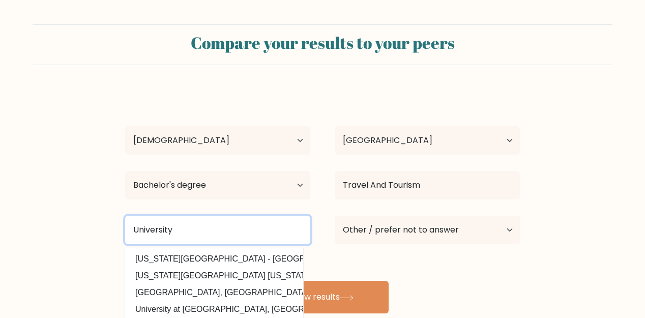
drag, startPoint x: 200, startPoint y: 224, endPoint x: 71, endPoint y: 237, distance: 129.8
click at [67, 237] on form "Compare your results to your peers Debie Umapas Age Under 18 years old 18-24 ye…" at bounding box center [322, 168] width 645 height 289
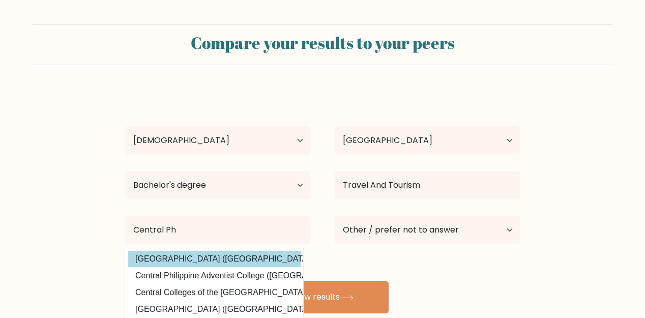
click at [142, 259] on option "Central Philippine University (Philippines)" at bounding box center [214, 259] width 173 height 16
type input "[GEOGRAPHIC_DATA]"
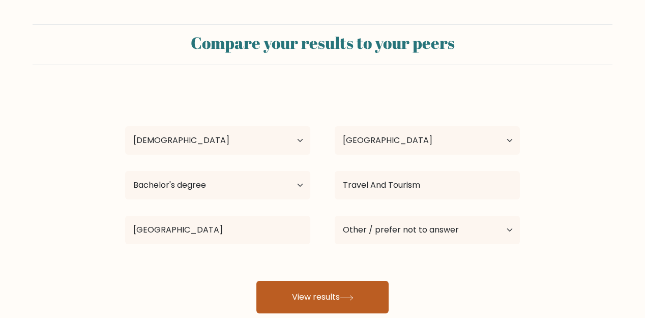
click at [372, 302] on button "View results" at bounding box center [322, 297] width 132 height 33
